Goal: Navigation & Orientation: Find specific page/section

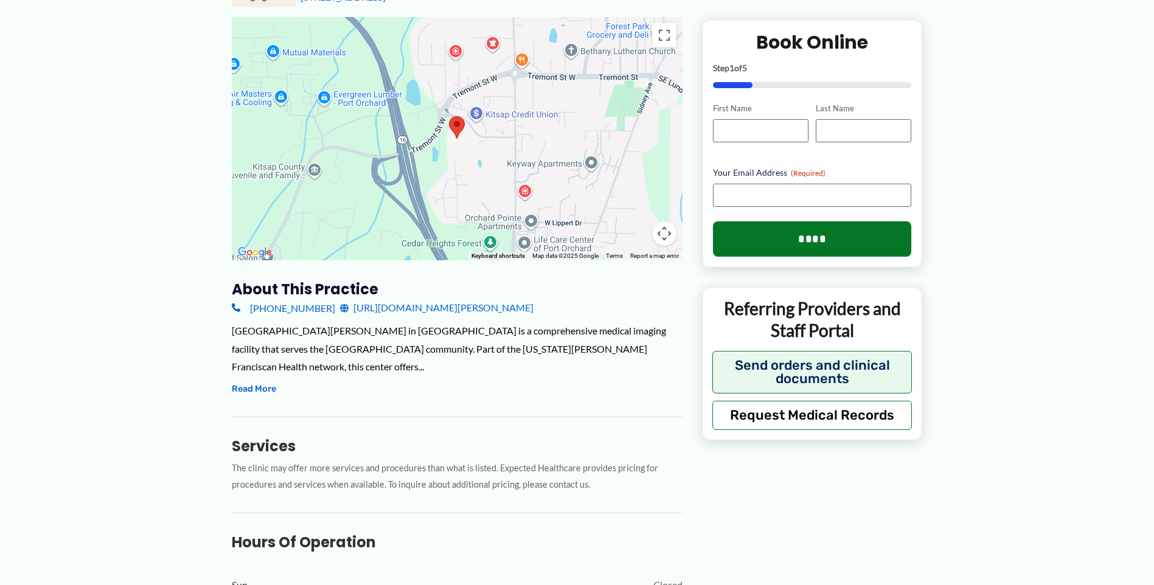
scroll to position [182, 0]
click at [243, 381] on button "Read More" at bounding box center [254, 388] width 44 height 15
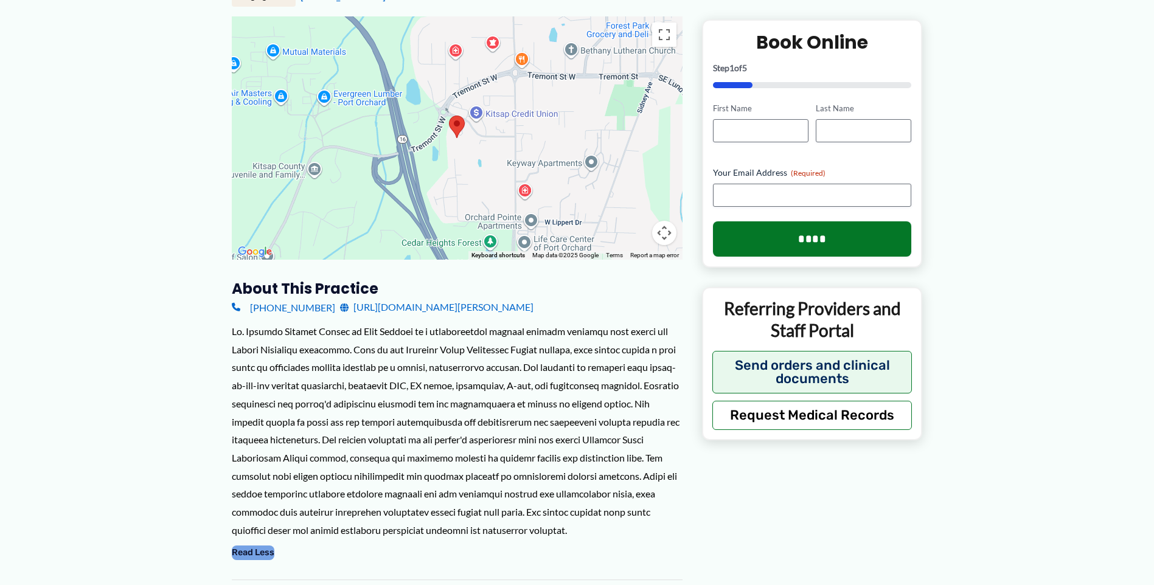
scroll to position [0, 0]
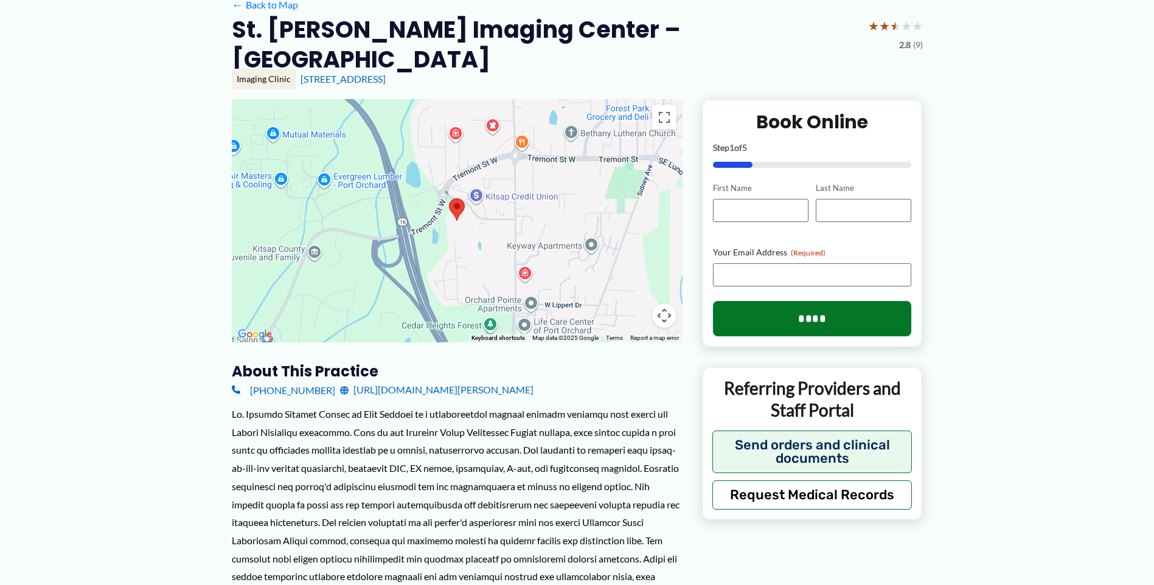
scroll to position [122, 0]
